Goal: Task Accomplishment & Management: Use online tool/utility

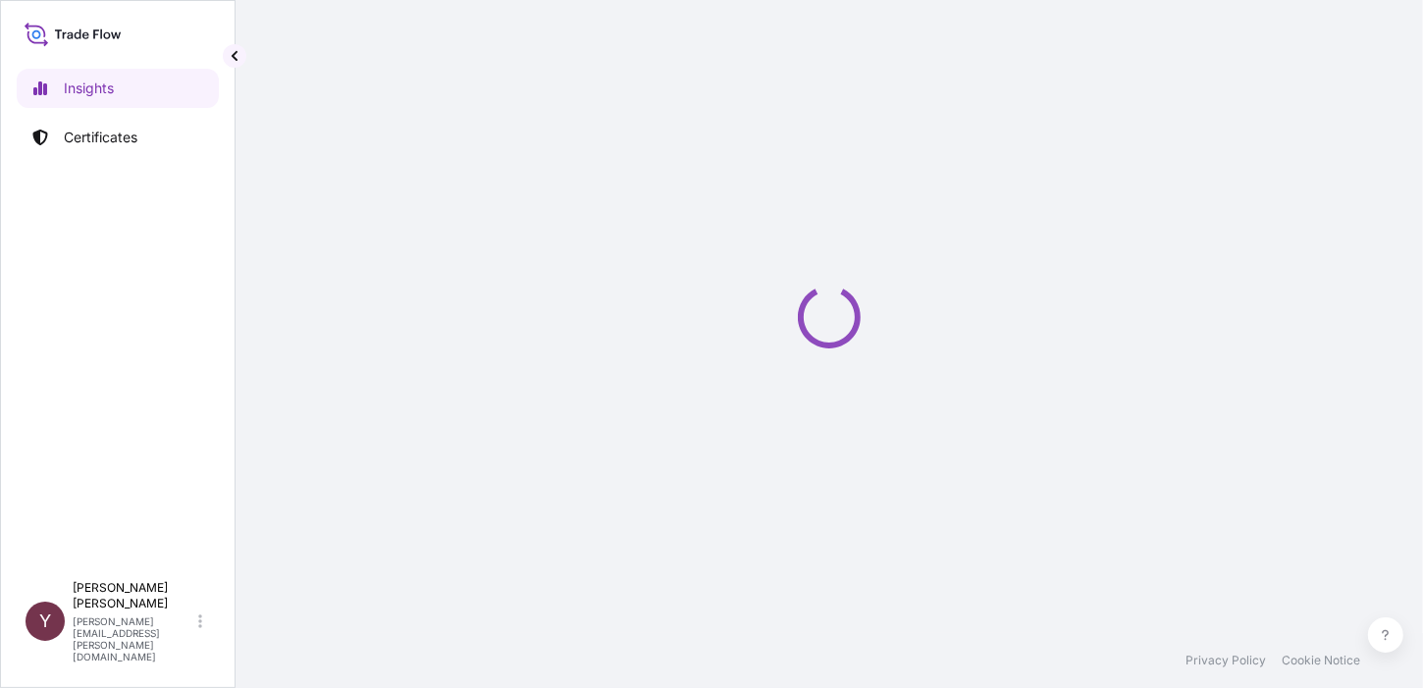
select select "2025"
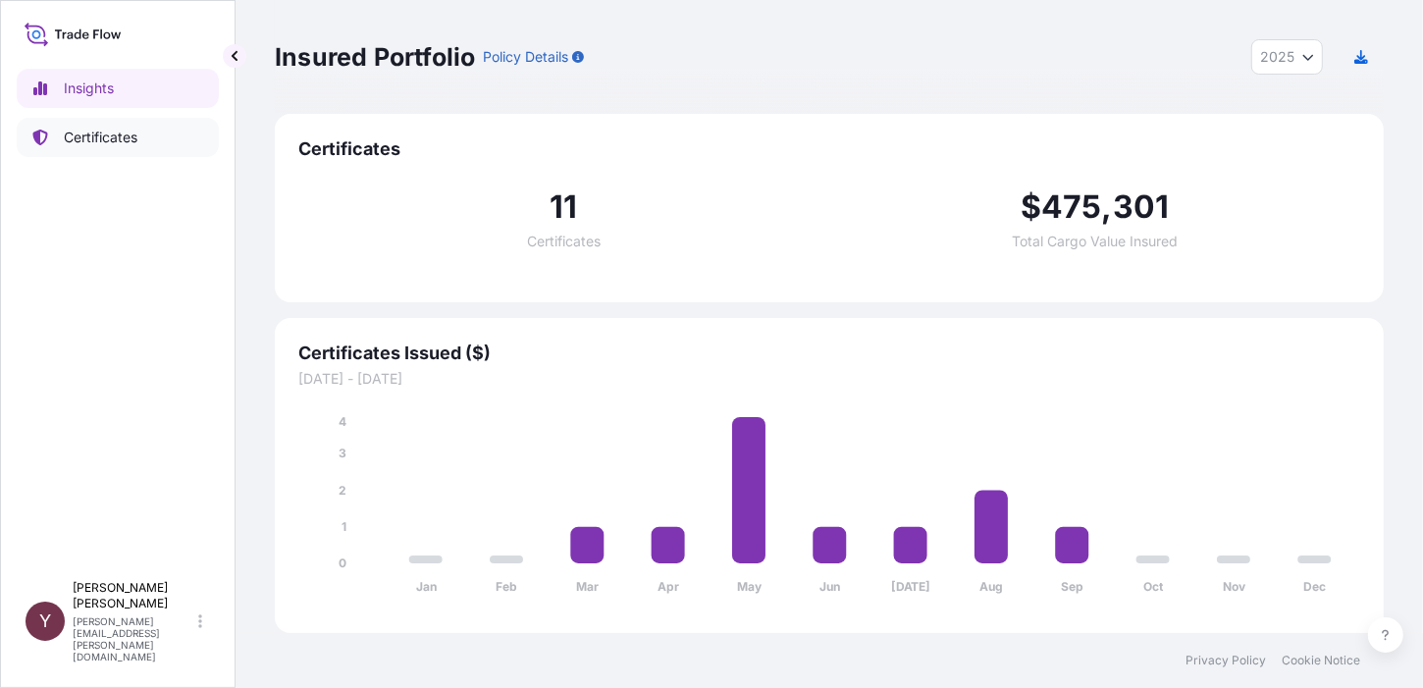
click at [113, 136] on p "Certificates" at bounding box center [101, 138] width 74 height 20
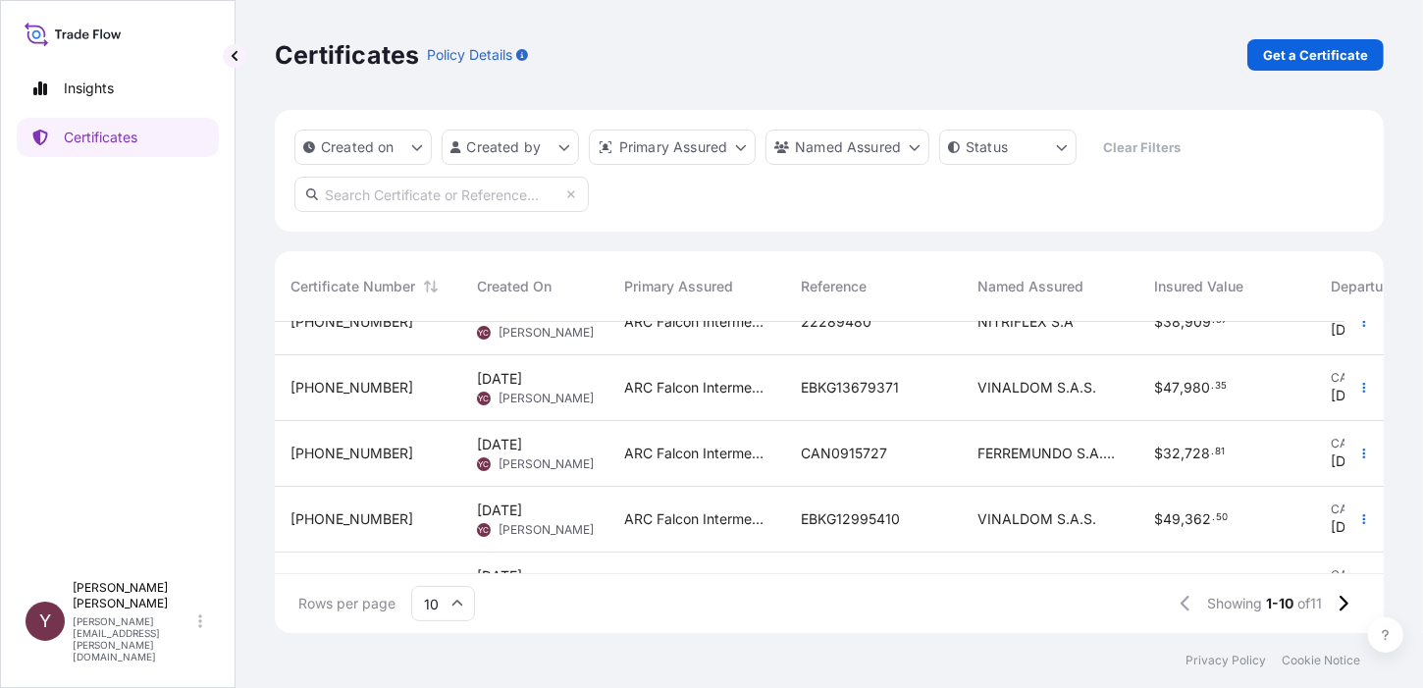
scroll to position [196, 0]
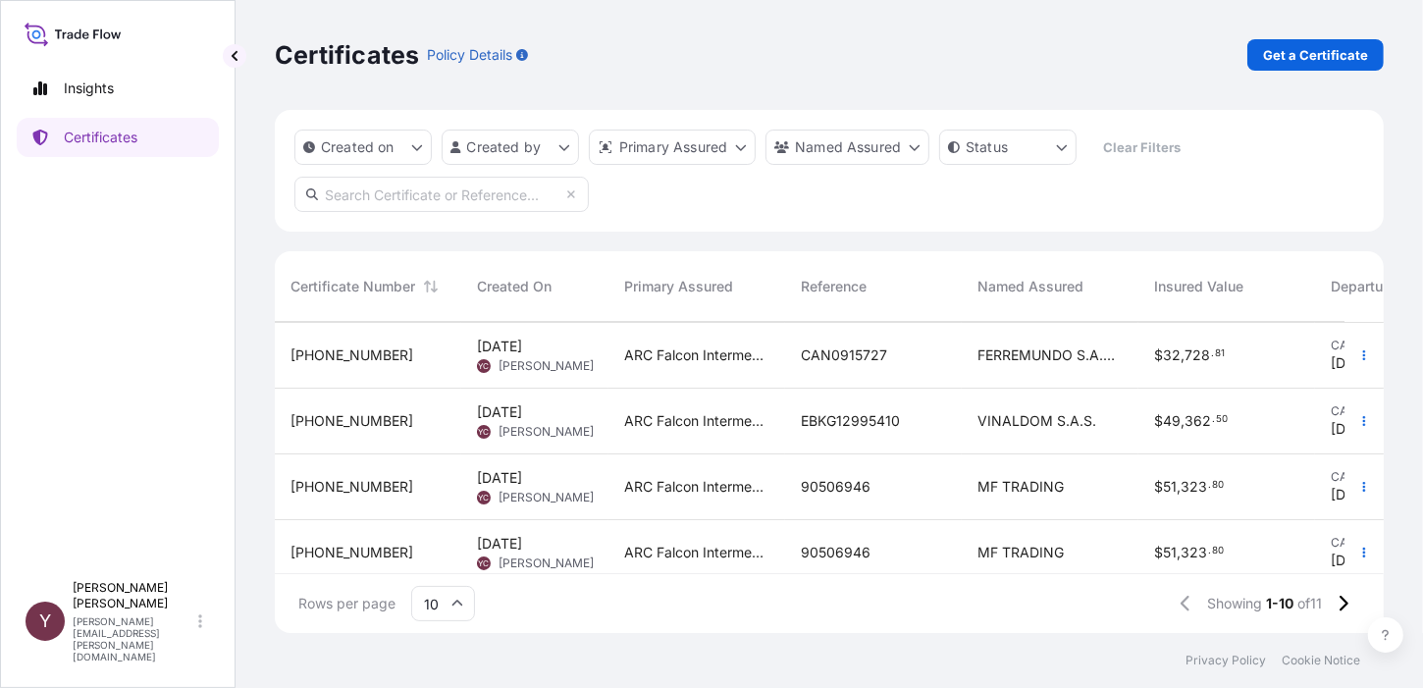
click at [521, 474] on span "Jun 16, 2025" at bounding box center [499, 478] width 45 height 20
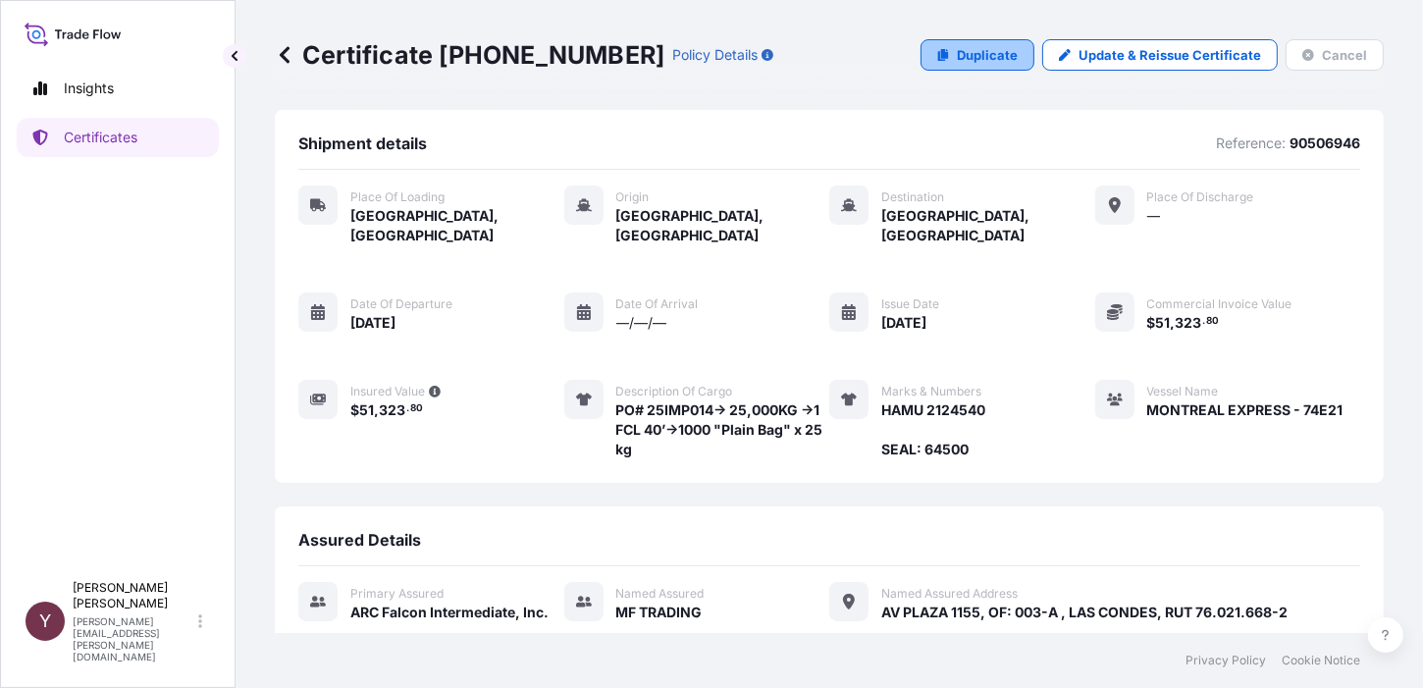
click at [978, 56] on p "Duplicate" at bounding box center [987, 55] width 61 height 20
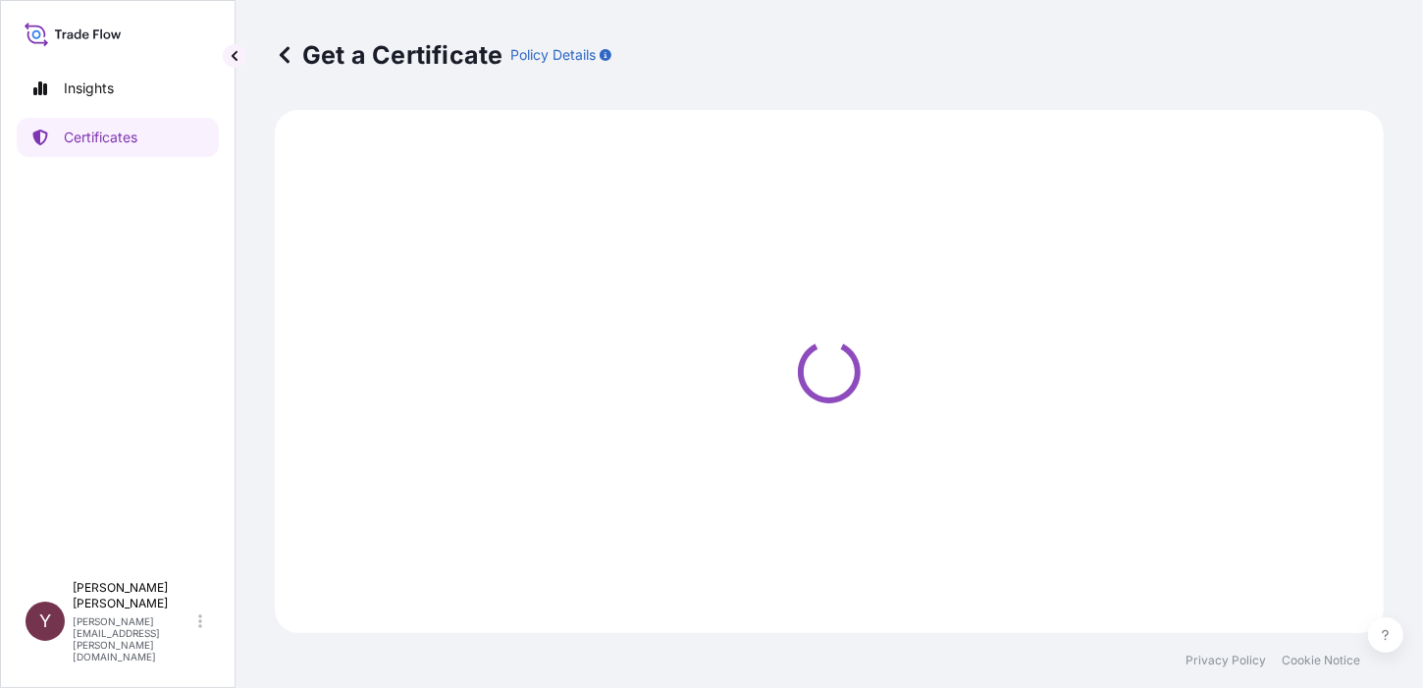
select select "Road / Inland"
select select "Ocean Vessel"
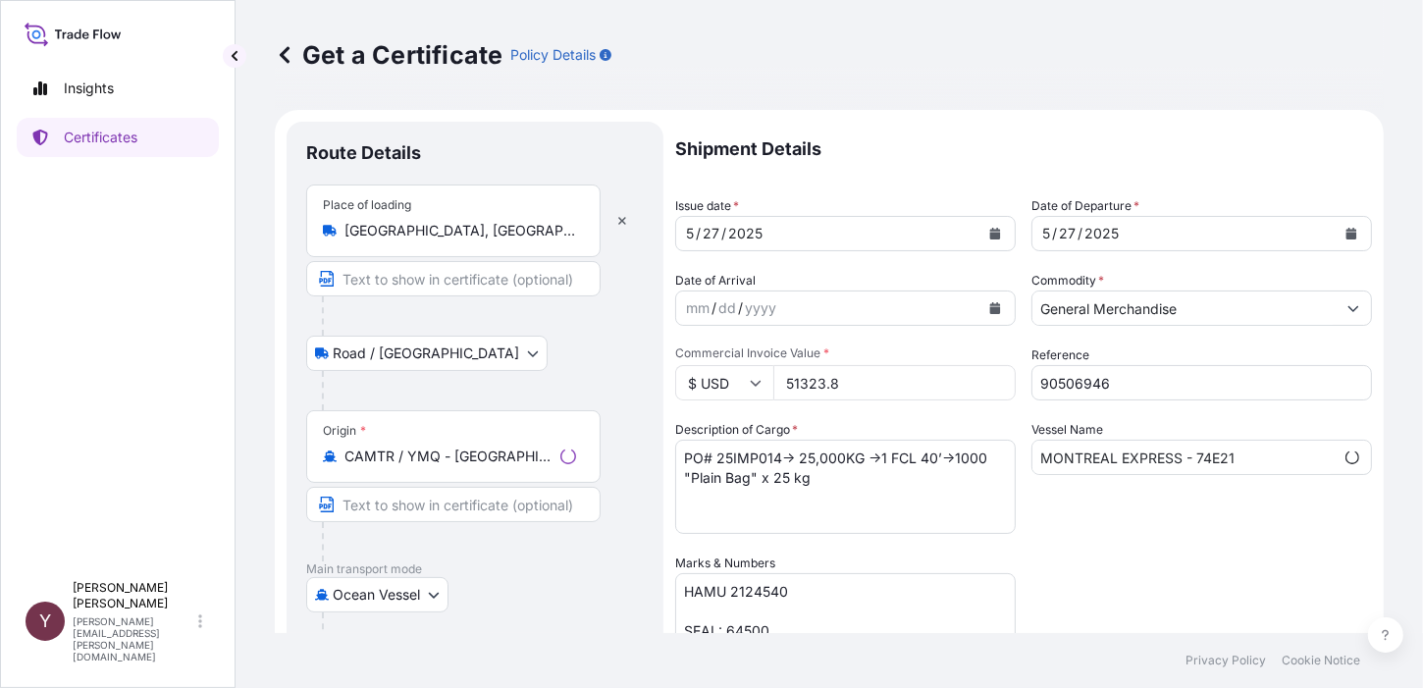
select select "31460"
click at [981, 233] on button "Calendar" at bounding box center [995, 233] width 31 height 31
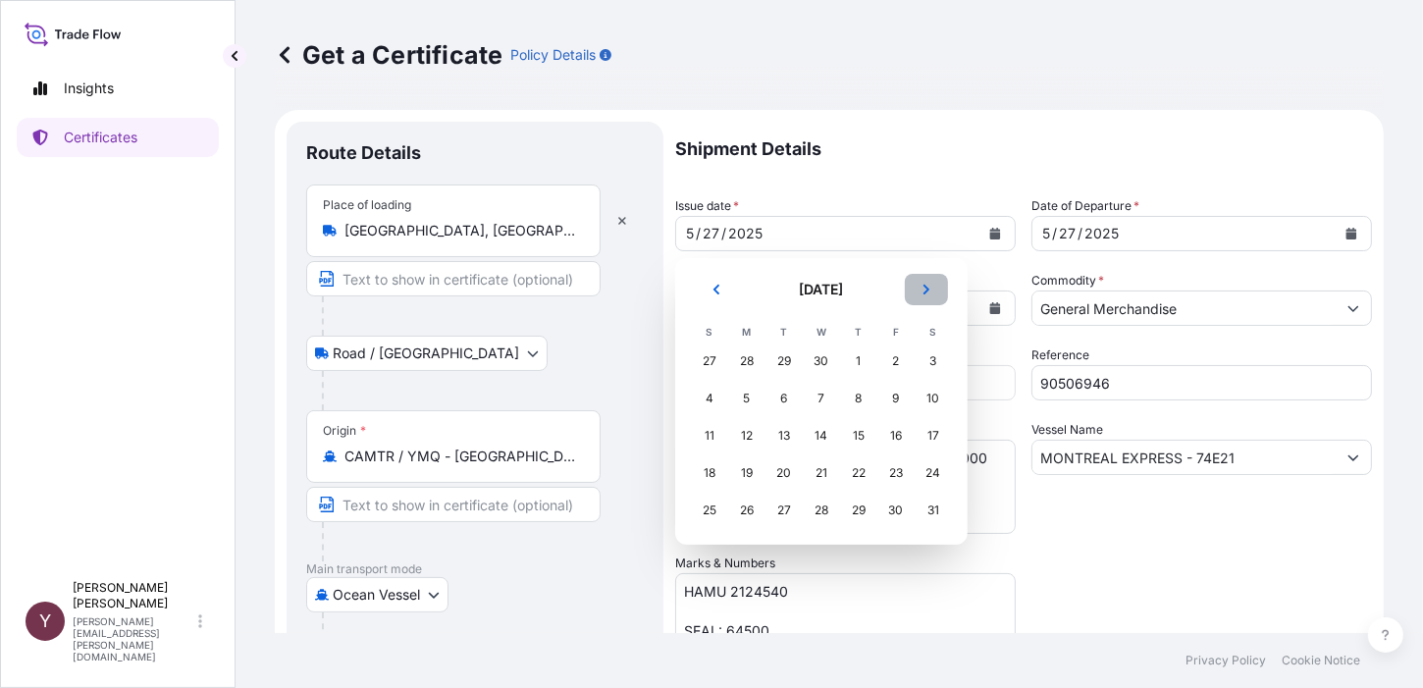
click at [923, 288] on icon "Next" at bounding box center [927, 290] width 12 height 12
click at [922, 288] on icon "Next" at bounding box center [927, 290] width 12 height 12
click at [921, 288] on icon "Next" at bounding box center [927, 290] width 12 height 12
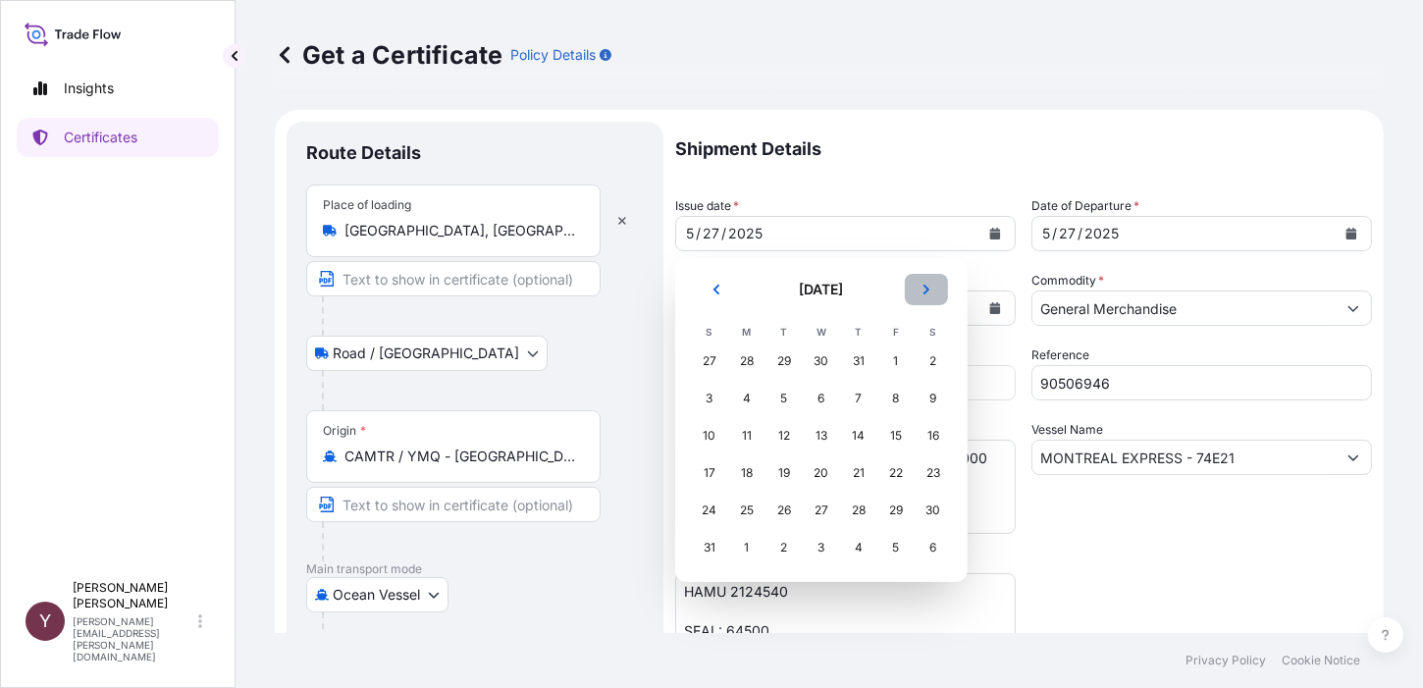
click at [921, 288] on icon "Next" at bounding box center [927, 290] width 12 height 12
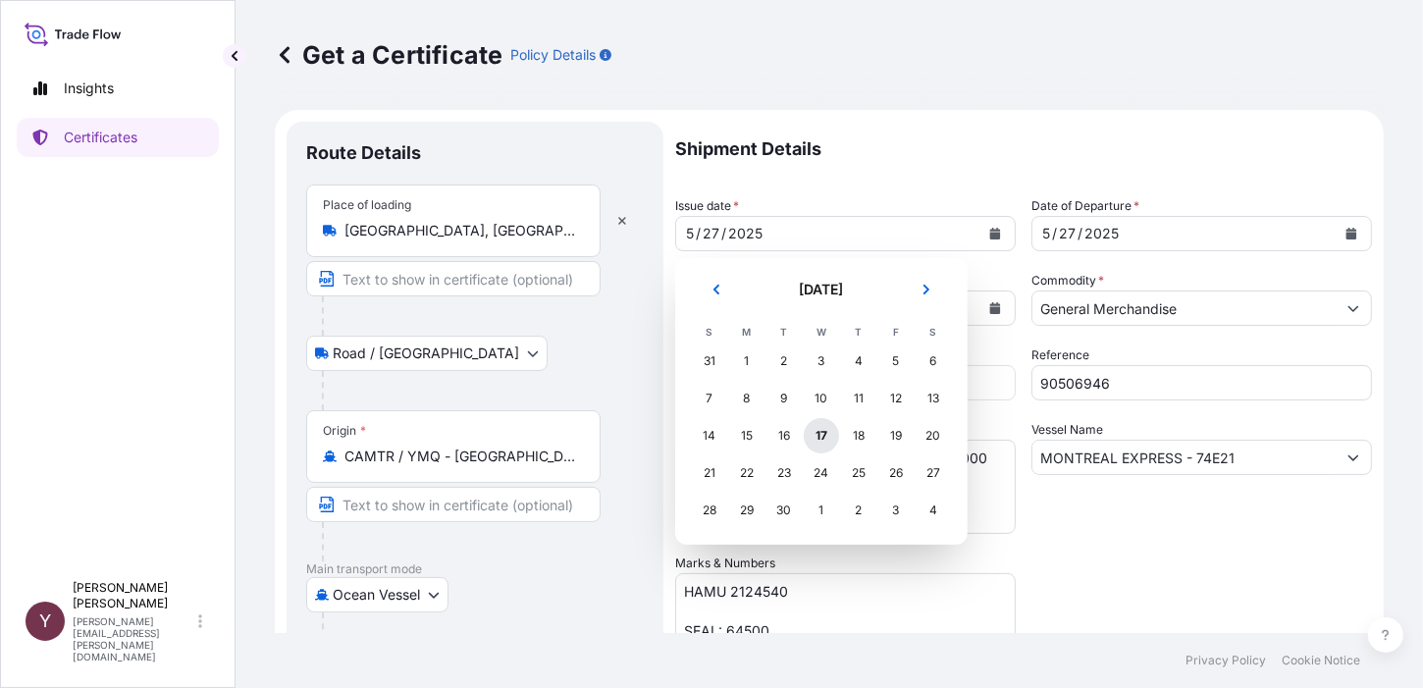
click at [815, 437] on div "17" at bounding box center [821, 435] width 35 height 35
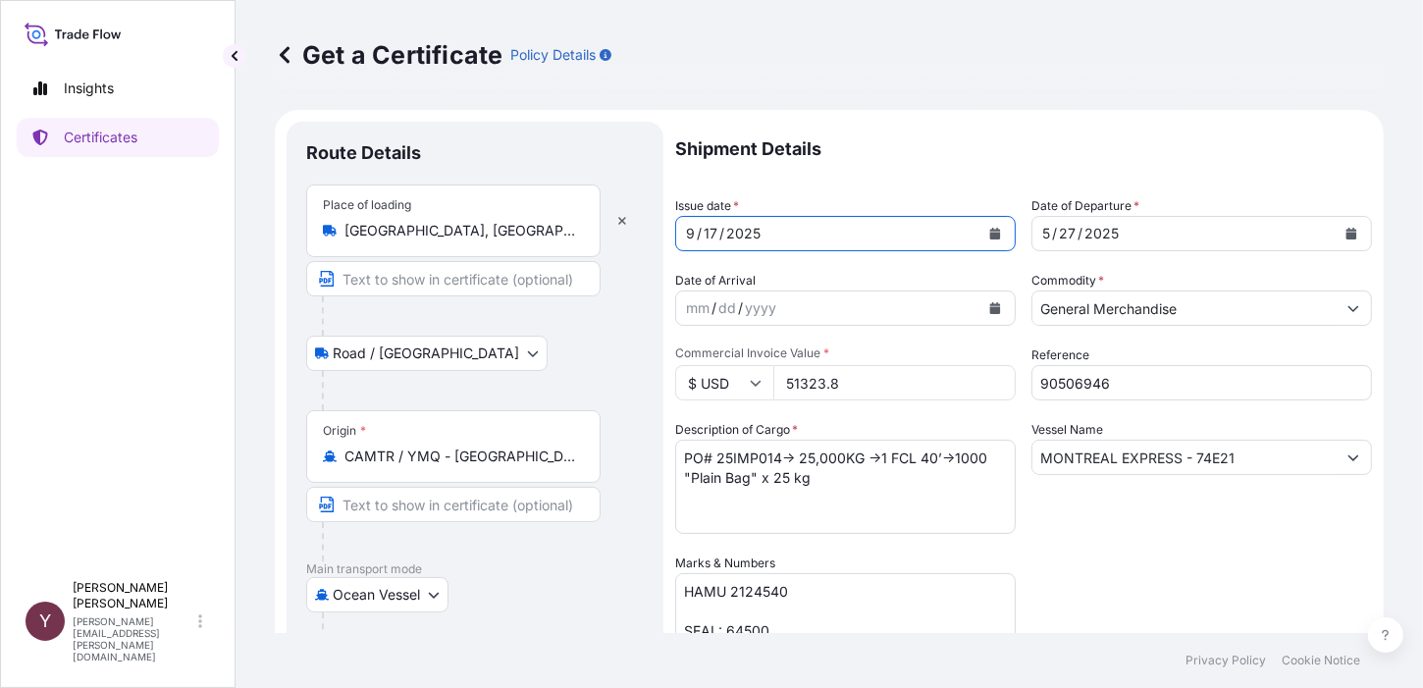
click at [1346, 229] on icon "Calendar" at bounding box center [1352, 234] width 12 height 12
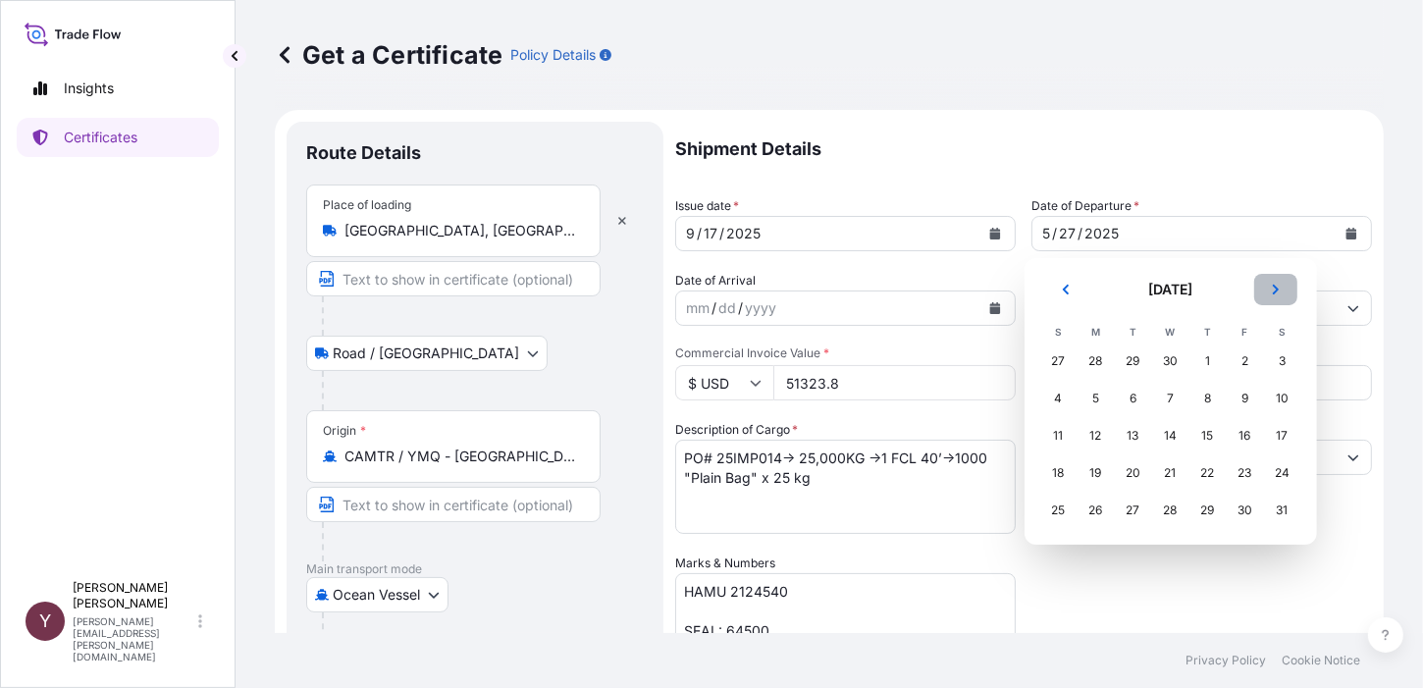
click at [1269, 282] on button "Next" at bounding box center [1275, 289] width 43 height 31
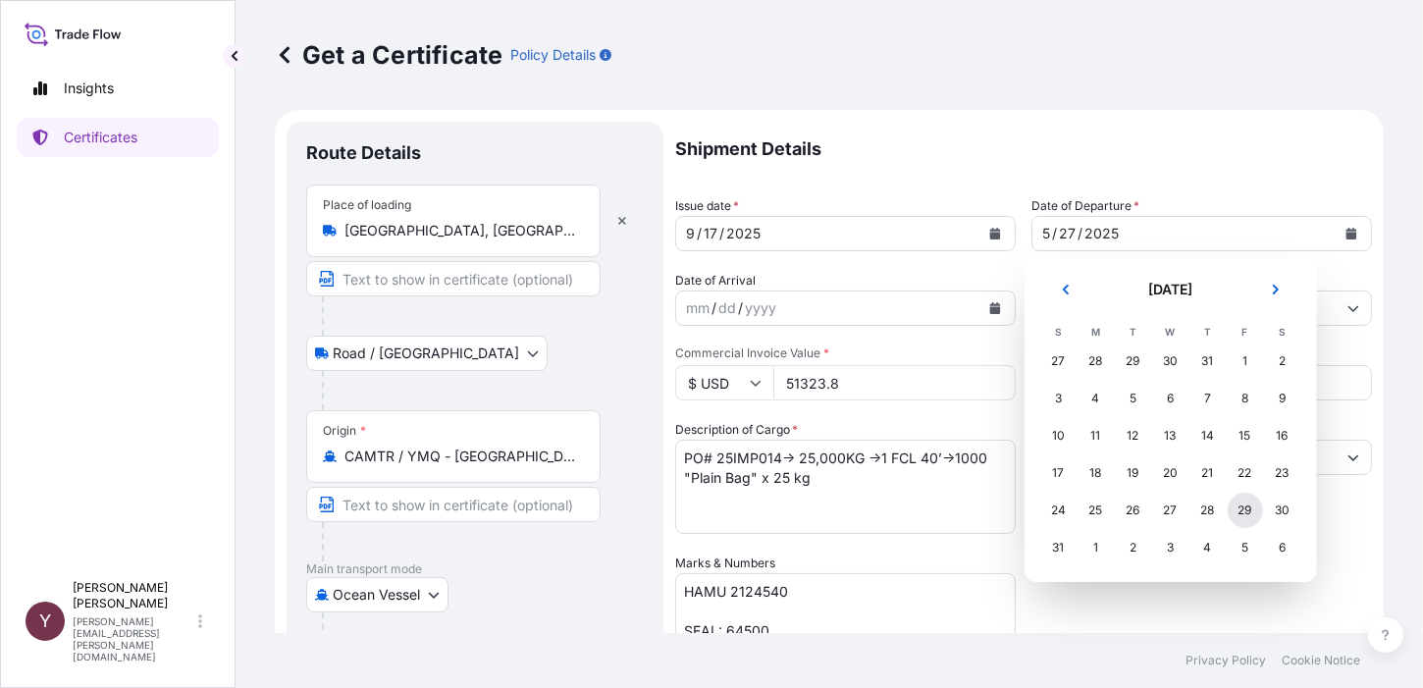
click at [1243, 510] on div "29" at bounding box center [1245, 510] width 35 height 35
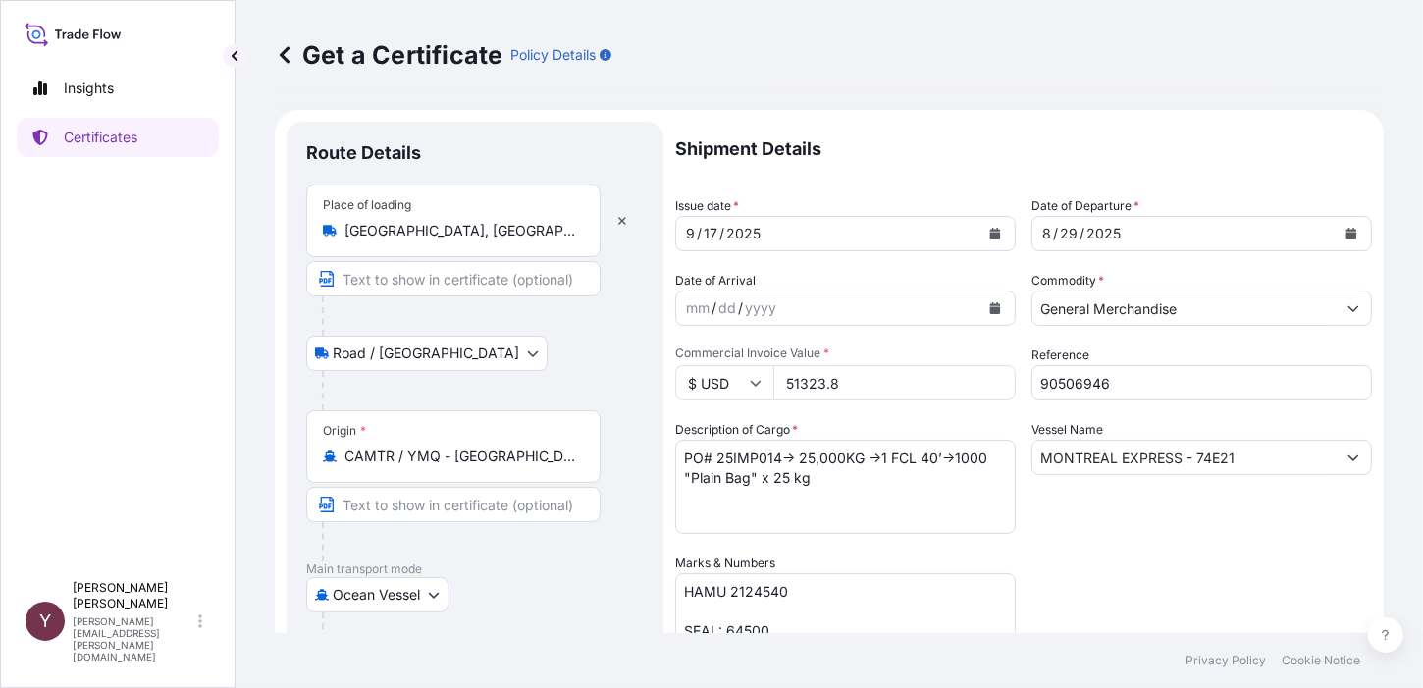
click at [1127, 382] on input "90506946" at bounding box center [1202, 382] width 341 height 35
drag, startPoint x: 1127, startPoint y: 382, endPoint x: 1030, endPoint y: 389, distance: 97.4
click at [1032, 389] on input "90506946" at bounding box center [1202, 382] width 341 height 35
type input "32310543"
click at [772, 461] on textarea "PO# 25IMP014→ 25,000KG →1 FCL 40’→1000 "Plain Bag" x 25 kg" at bounding box center [845, 487] width 341 height 94
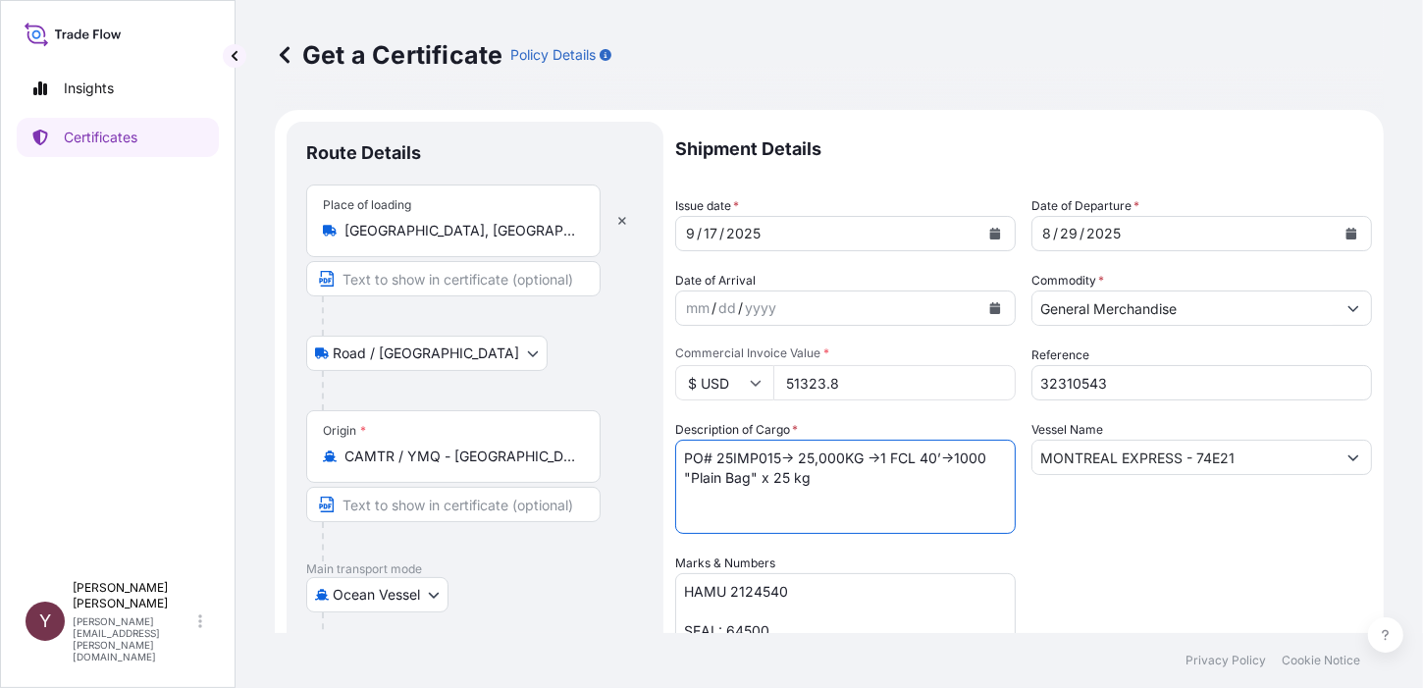
type textarea "PO# 25IMP015→ 25,000KG →1 FCL 40’→1000 "Plain Bag" x 25 kg"
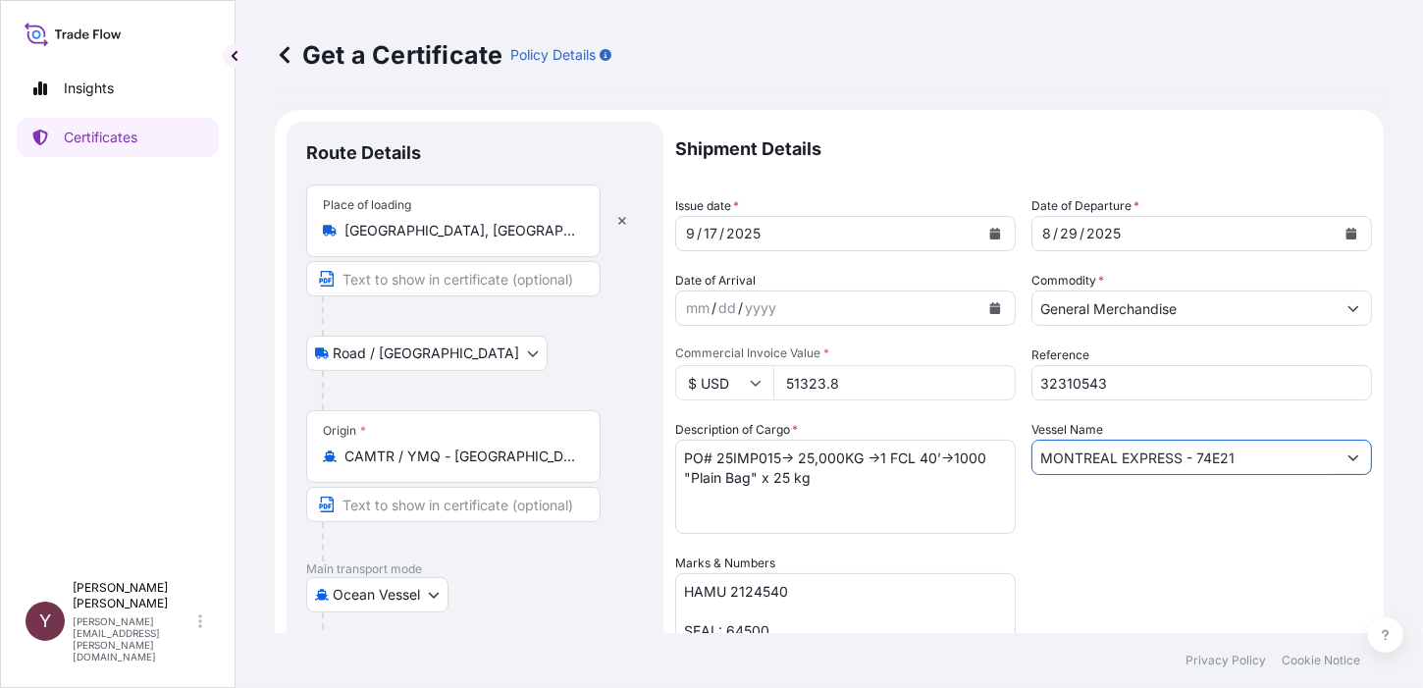
drag, startPoint x: 1108, startPoint y: 461, endPoint x: 1036, endPoint y: 461, distance: 72.6
click at [1036, 461] on input "MONTREAL EXPRESS - 74E21" at bounding box center [1184, 457] width 303 height 35
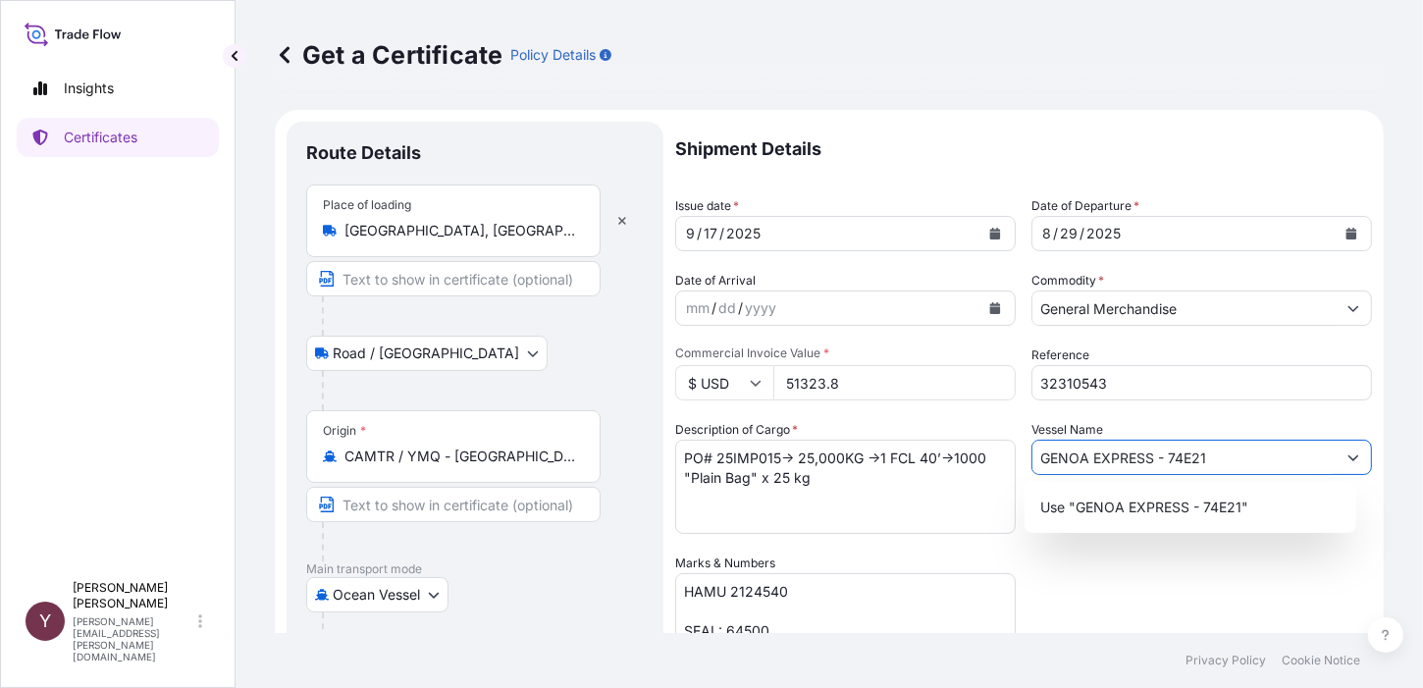
click at [1209, 463] on input "GENOA EXPRESS - 74E21" at bounding box center [1184, 457] width 303 height 35
click at [1094, 513] on p "Use "GENOA EXPRESS - 74E35"" at bounding box center [1145, 508] width 210 height 20
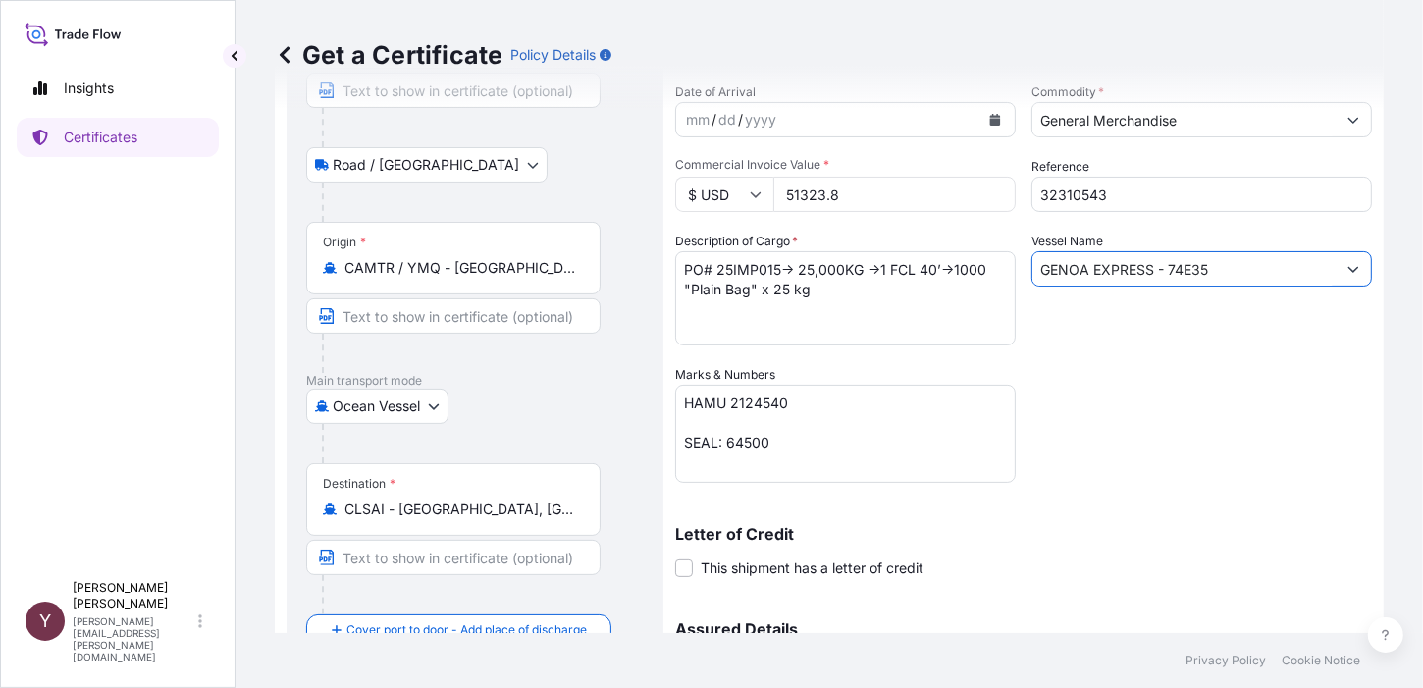
scroll to position [196, 0]
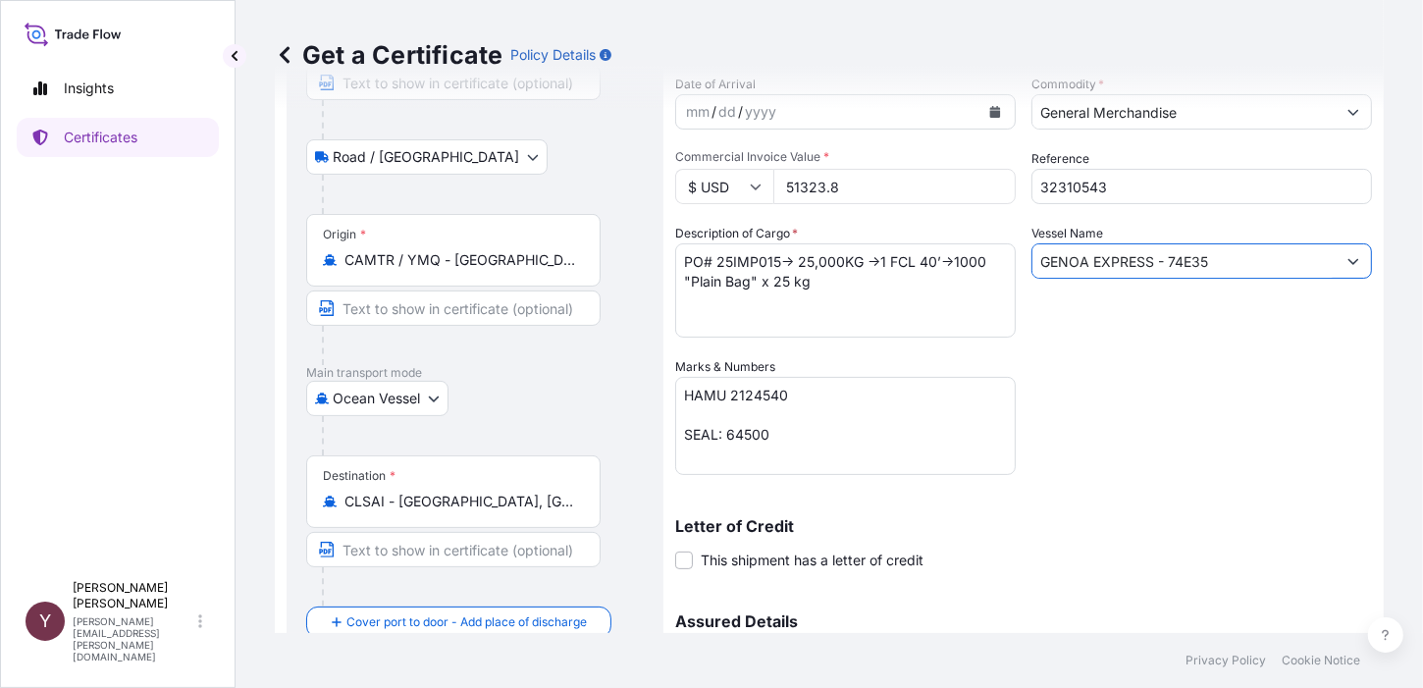
type input "GENOA EXPRESS - 74E35"
drag, startPoint x: 774, startPoint y: 394, endPoint x: 733, endPoint y: 397, distance: 41.3
click at [733, 397] on textarea "HAMU 2124540 SEAL: 64500" at bounding box center [845, 426] width 341 height 98
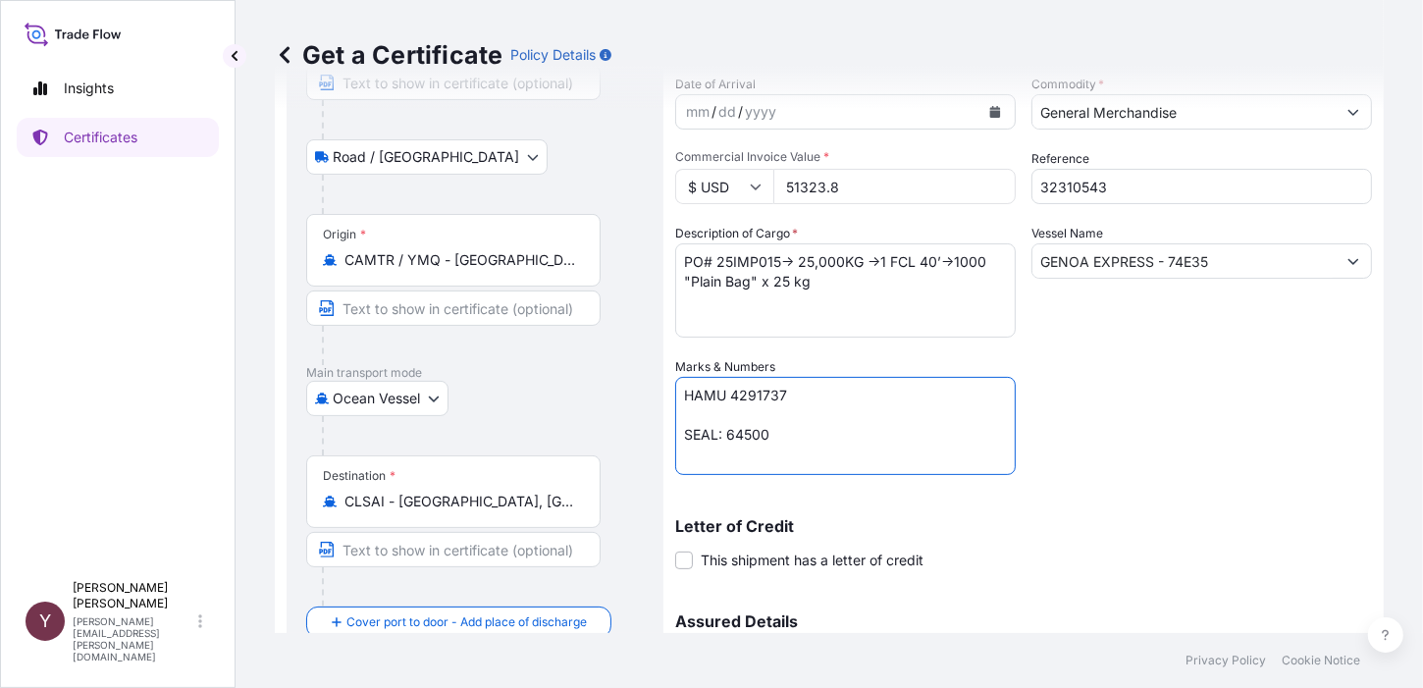
drag, startPoint x: 772, startPoint y: 440, endPoint x: 736, endPoint y: 444, distance: 36.5
click at [736, 444] on textarea "HAMU 2124540 SEAL: 64500" at bounding box center [845, 426] width 341 height 98
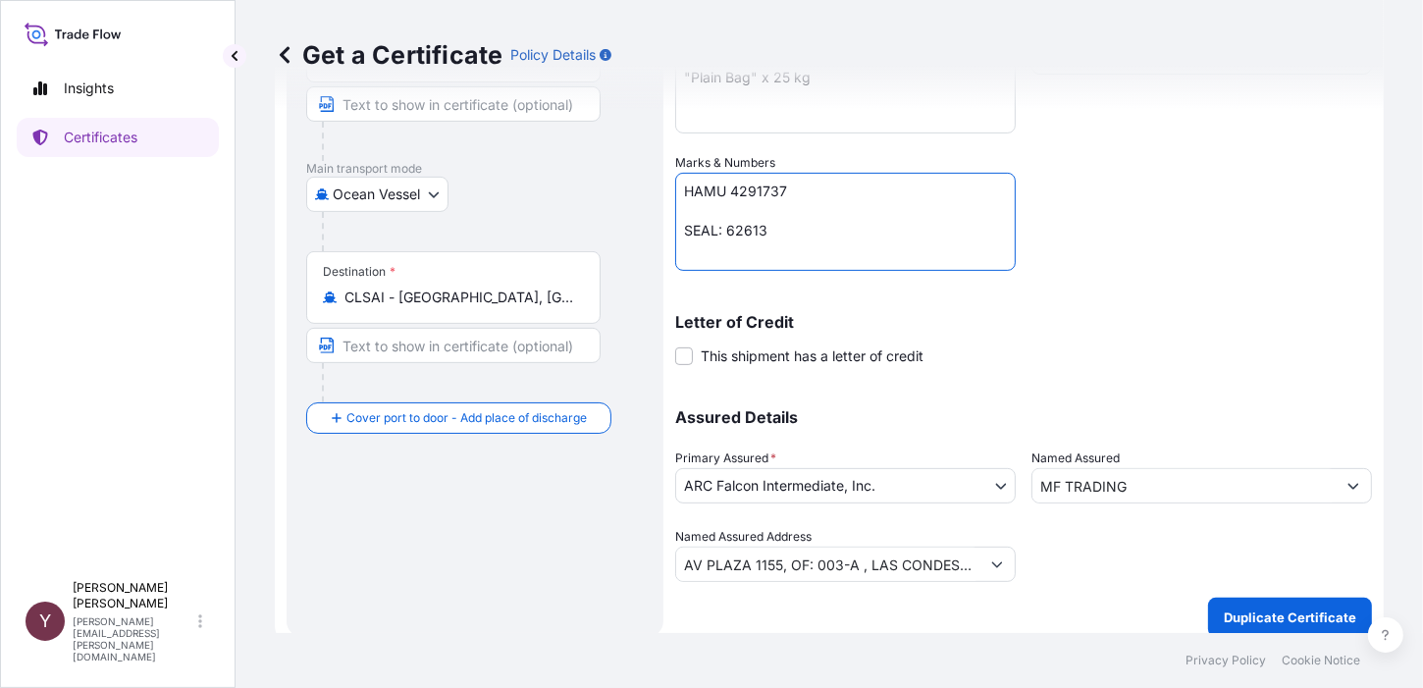
scroll to position [414, 0]
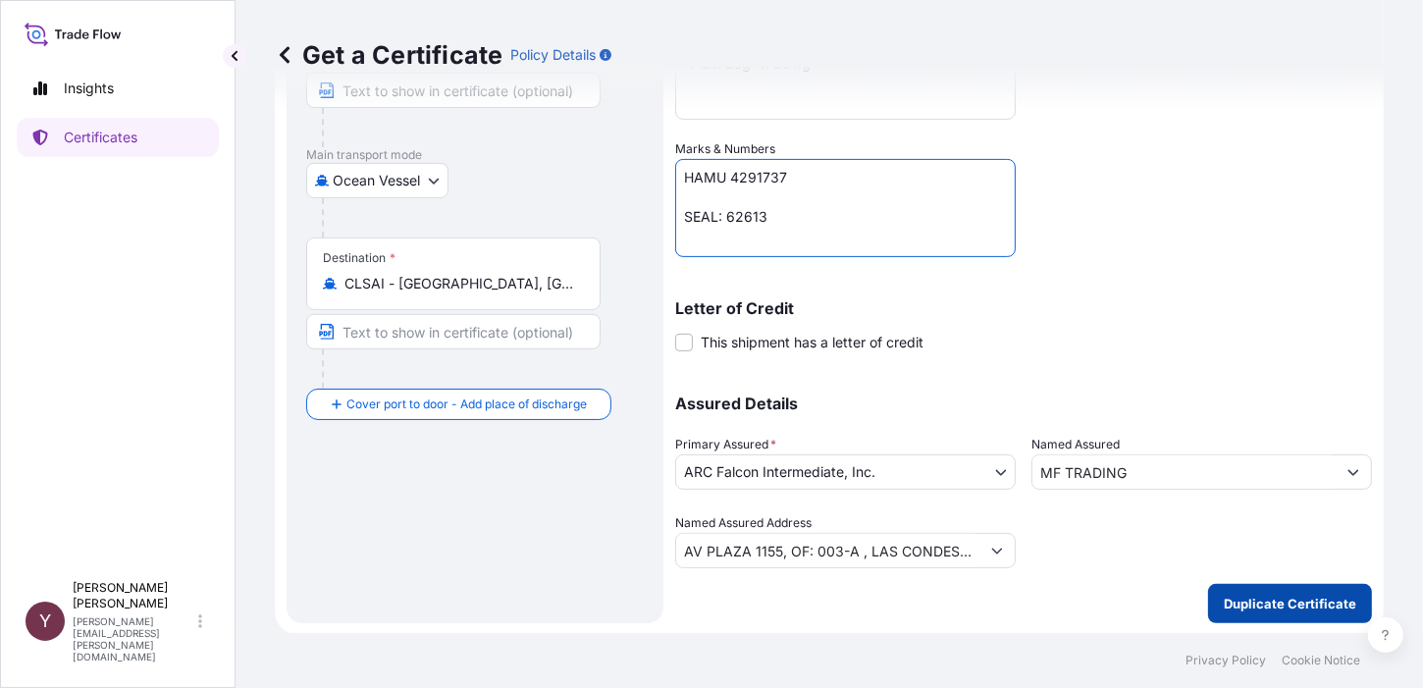
type textarea "HAMU 4291737 SEAL: 62613"
click at [1284, 596] on p "Duplicate Certificate" at bounding box center [1290, 604] width 133 height 20
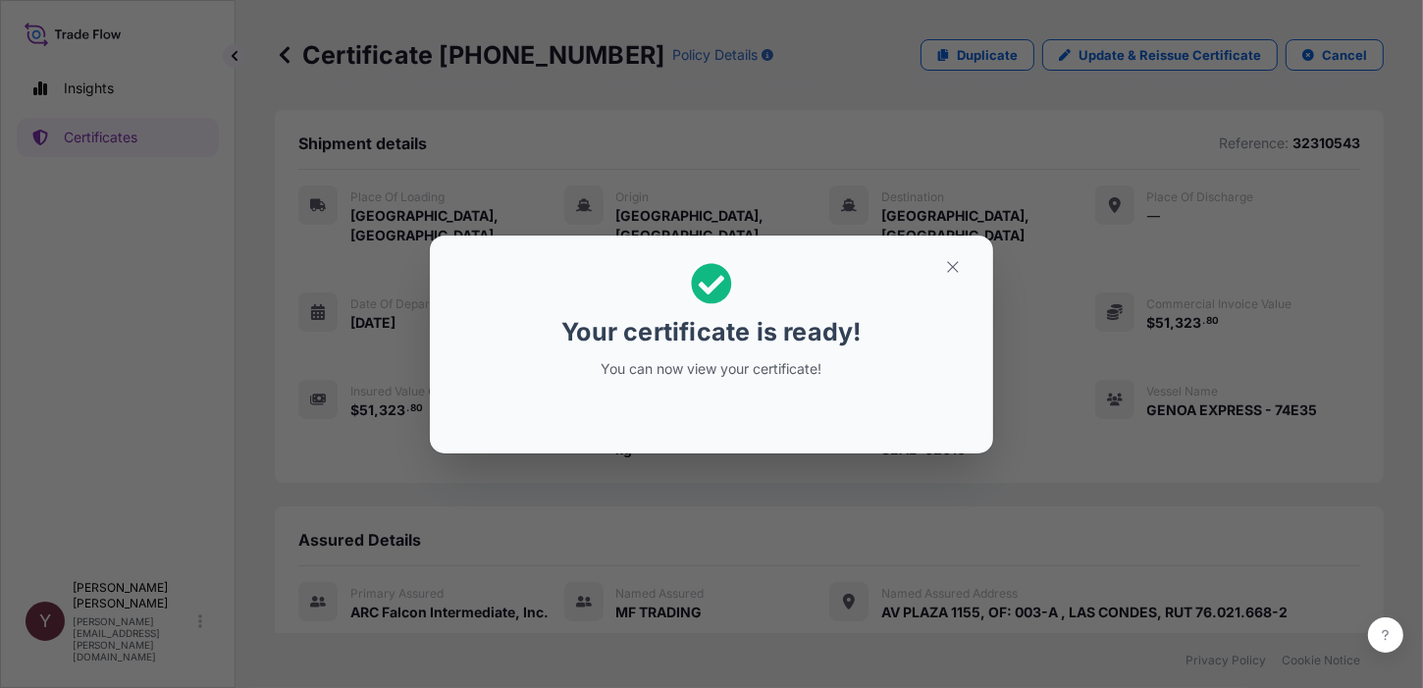
click at [708, 379] on div "Your certificate is ready! You can now view your certificate!" at bounding box center [711, 320] width 302 height 139
click at [706, 293] on icon at bounding box center [712, 283] width 40 height 40
click at [944, 260] on icon "button" at bounding box center [953, 267] width 18 height 18
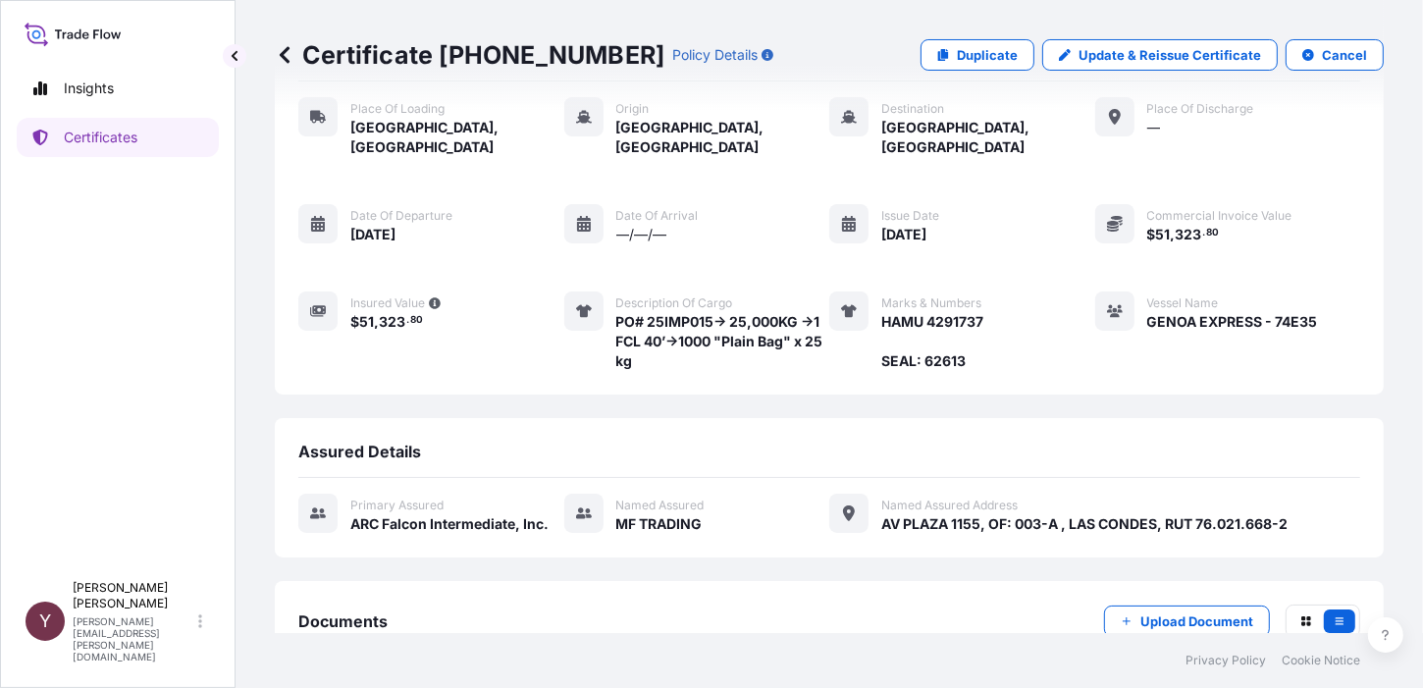
scroll to position [194, 0]
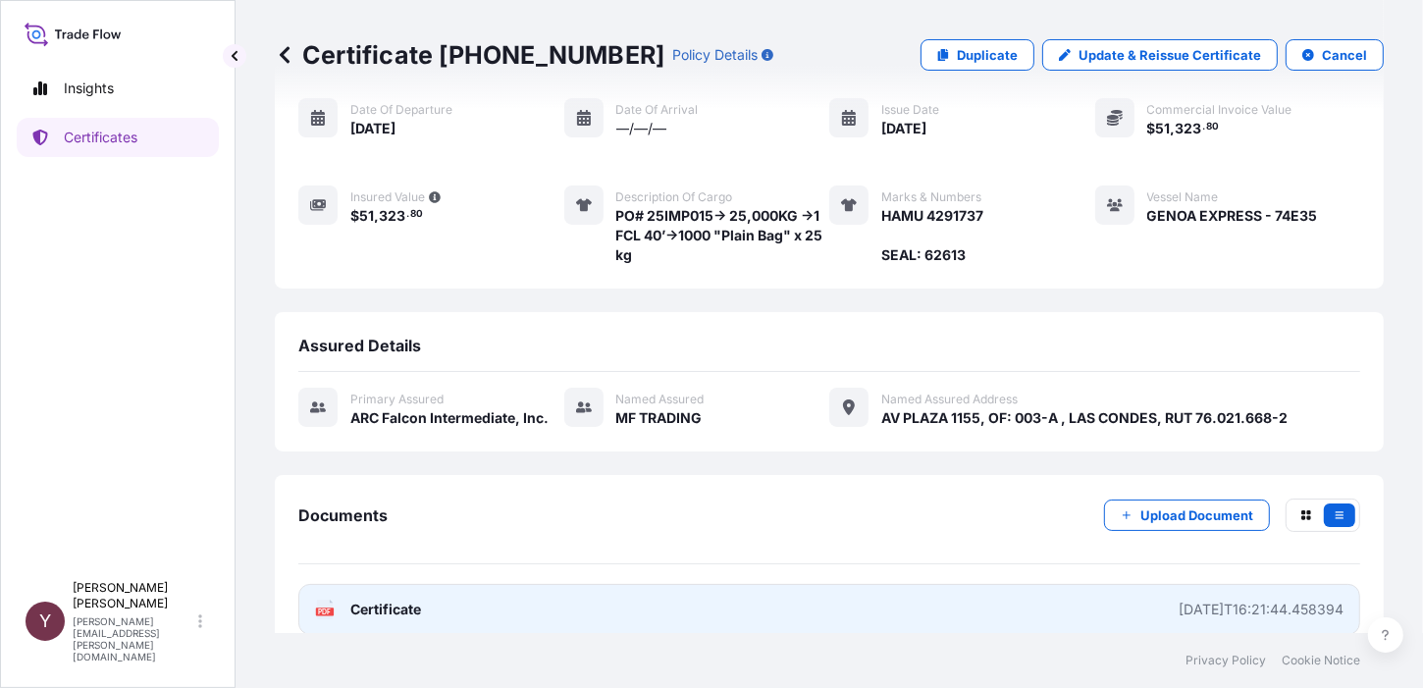
click at [362, 600] on span "Certificate" at bounding box center [385, 610] width 71 height 20
